Goal: Navigation & Orientation: Find specific page/section

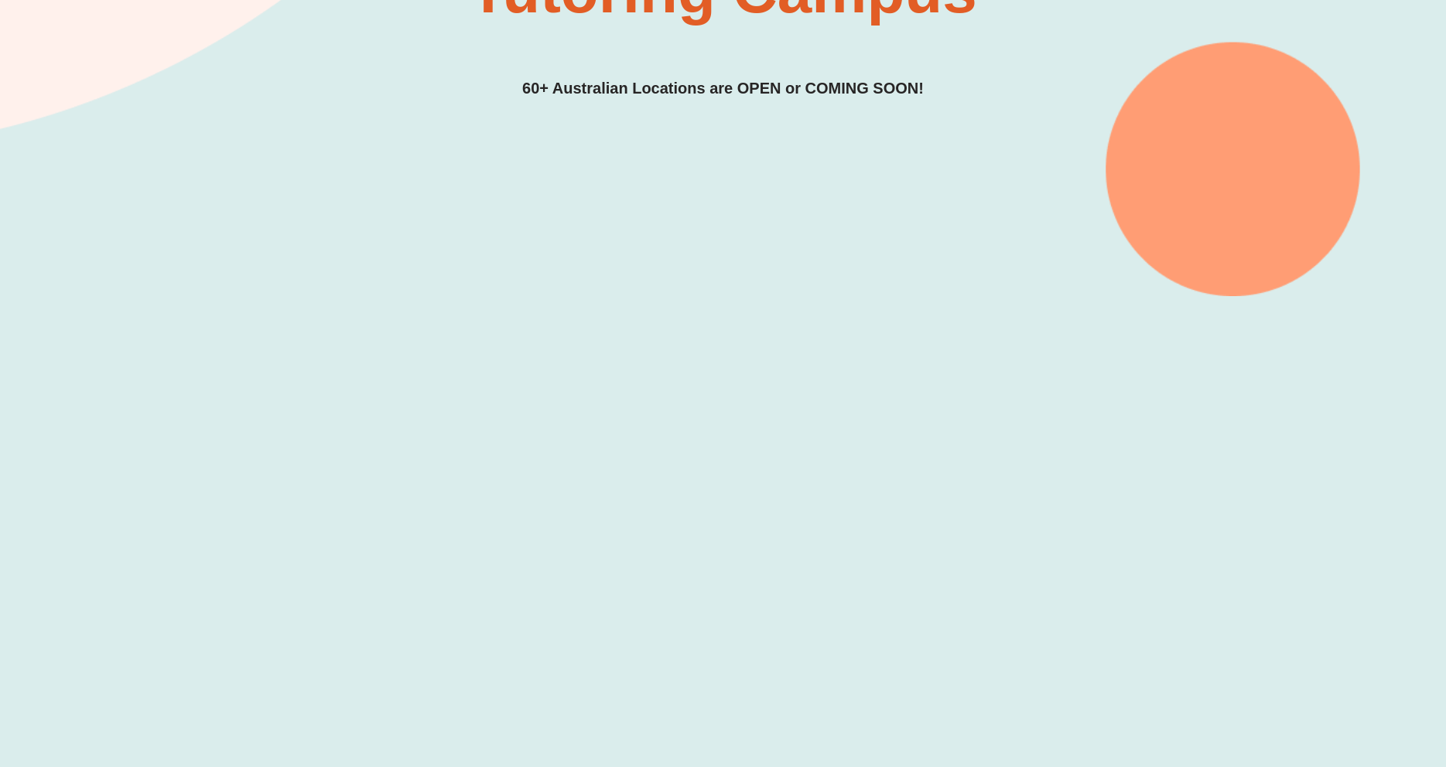
scroll to position [316, 0]
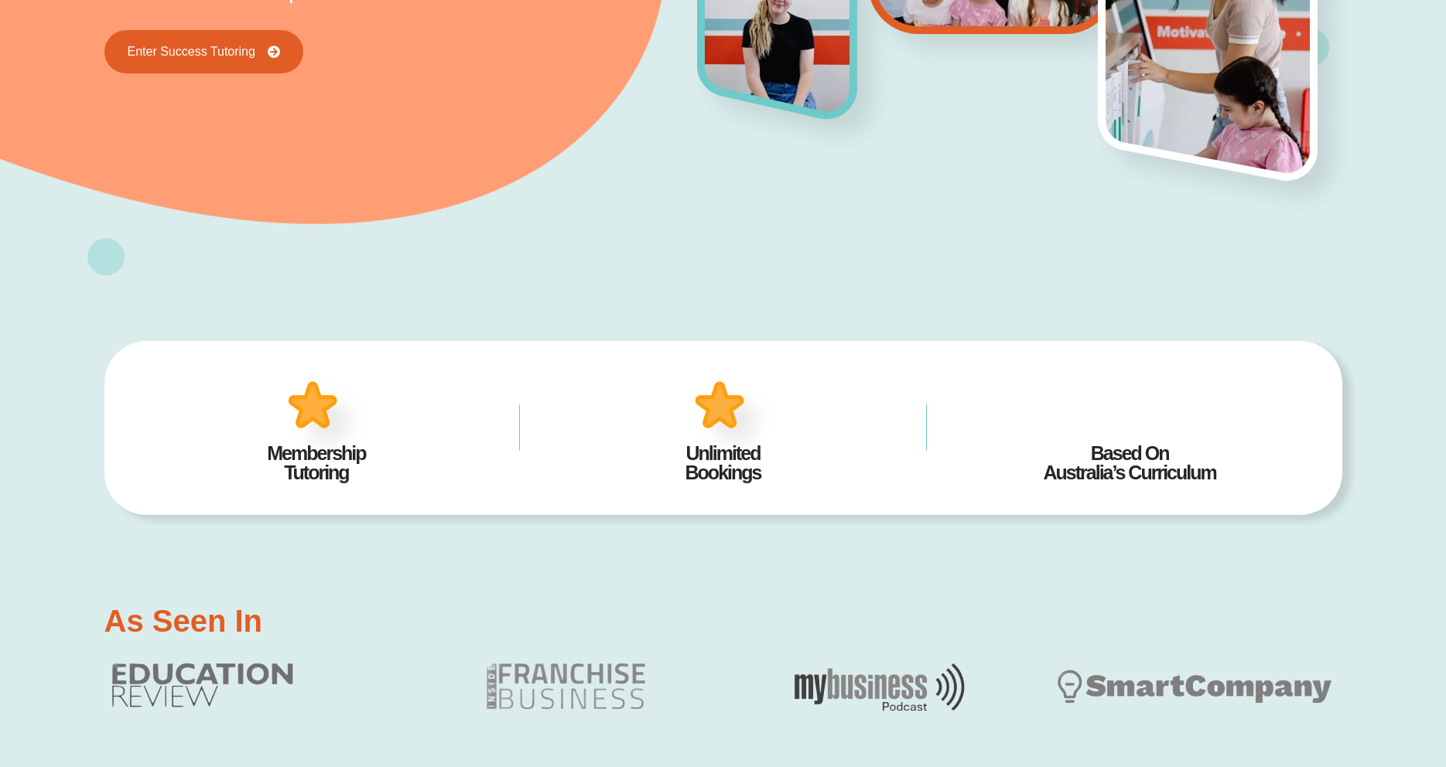
scroll to position [552, 0]
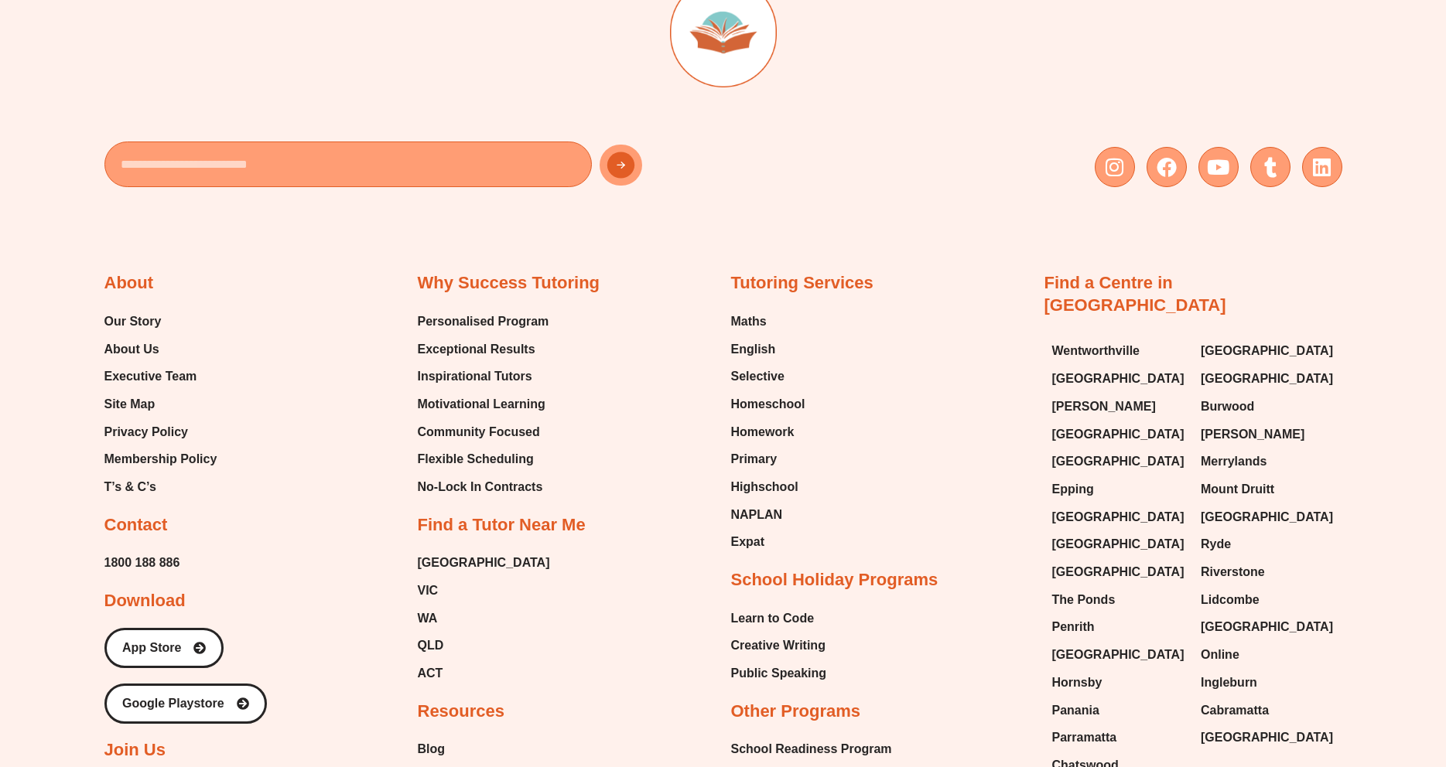
scroll to position [4103, 0]
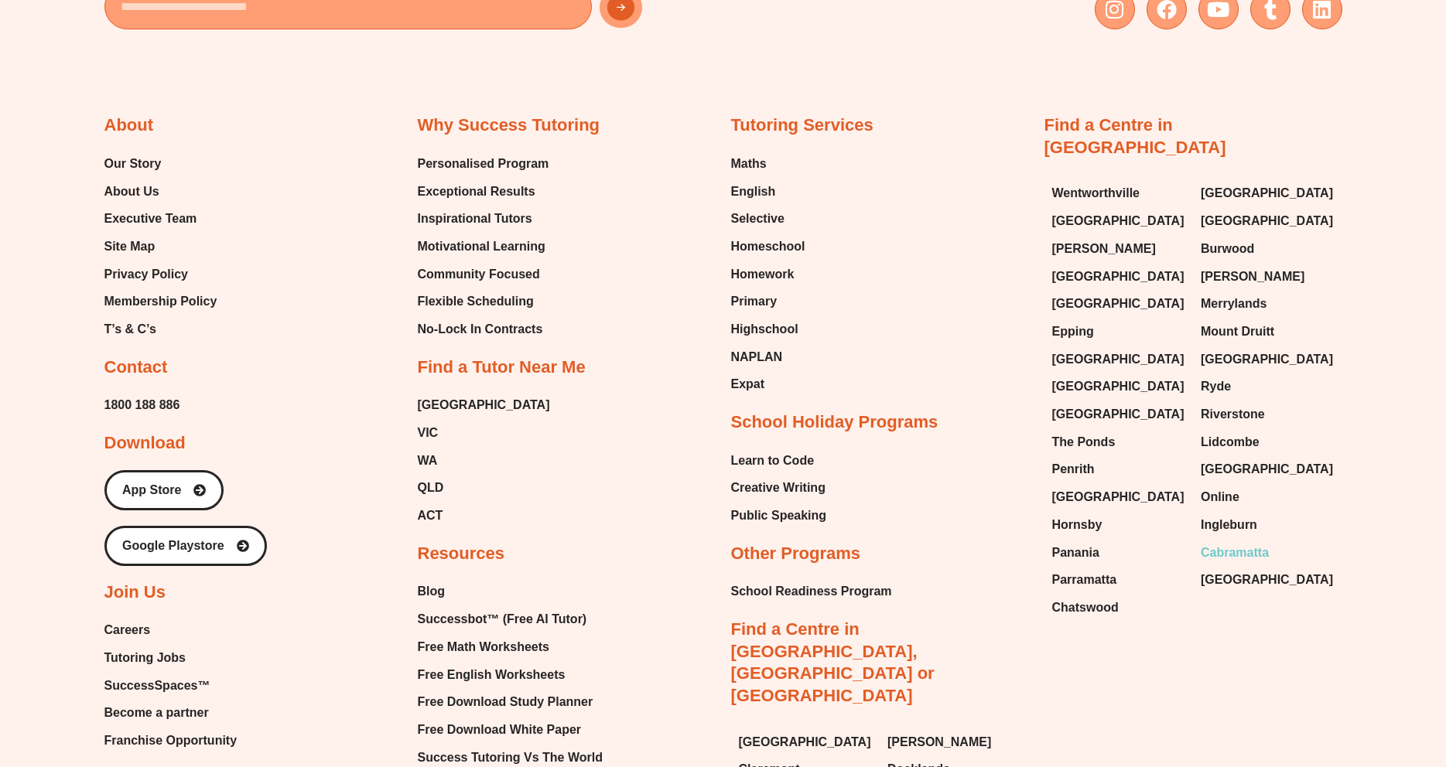
click at [1236, 541] on span "Cabramatta" at bounding box center [1234, 552] width 68 height 23
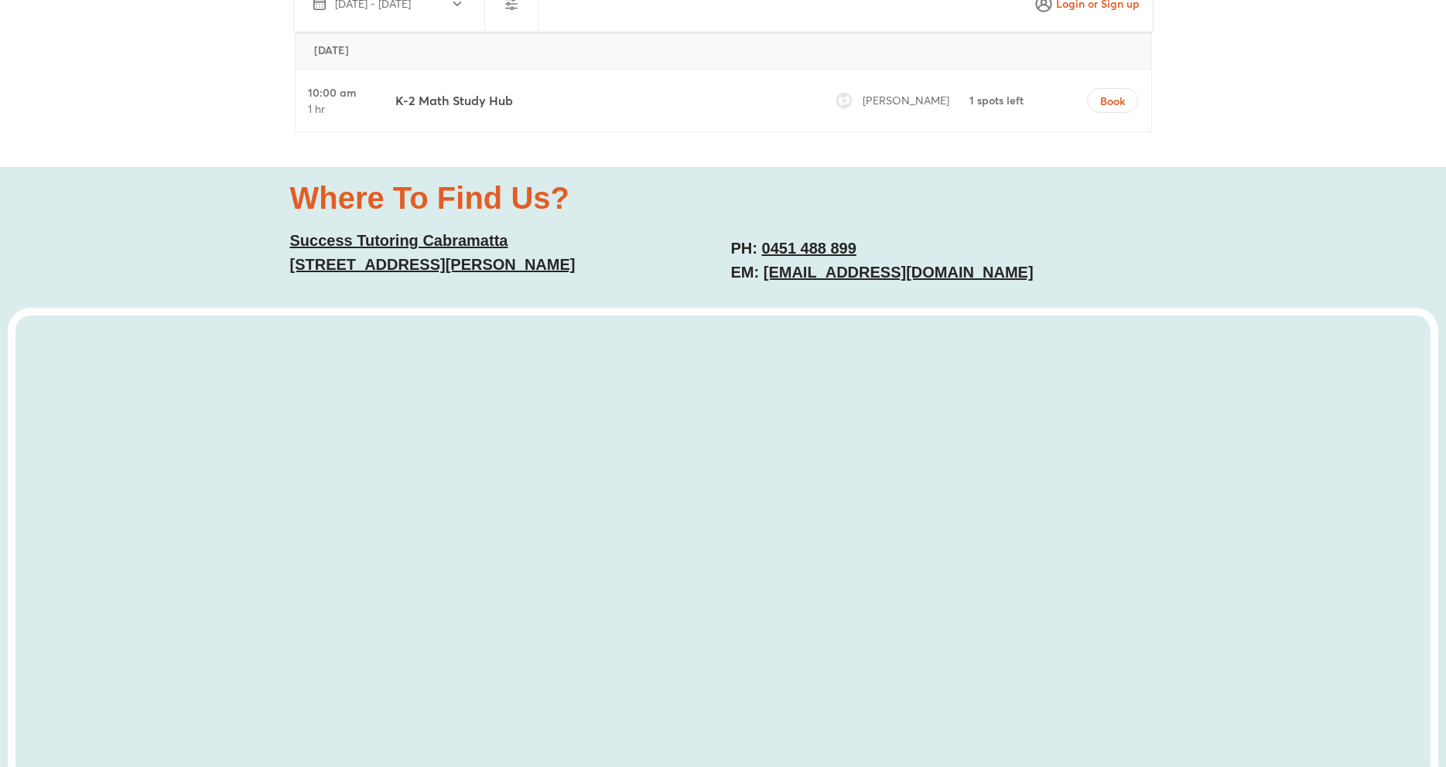
scroll to position [4260, 0]
